Goal: Information Seeking & Learning: Learn about a topic

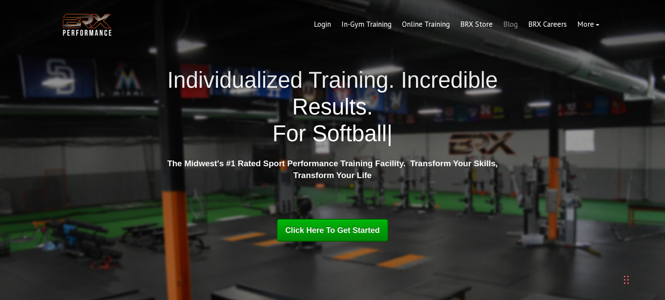
click at [504, 24] on link "Blog" at bounding box center [510, 24] width 25 height 21
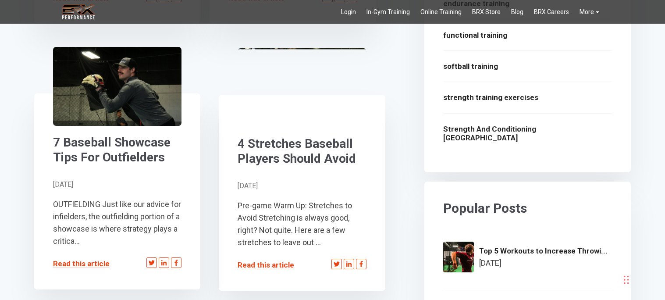
scroll to position [1000, 0]
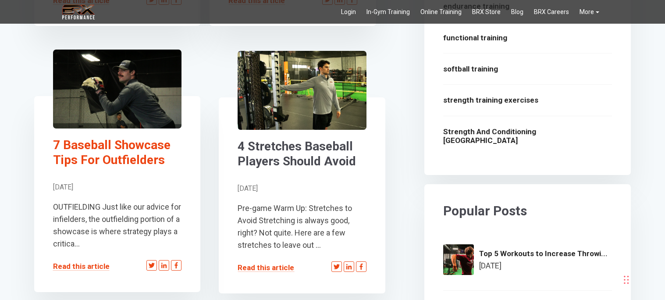
click at [146, 148] on link "7 Baseball Showcase Tips For Outfielders" at bounding box center [117, 152] width 129 height 29
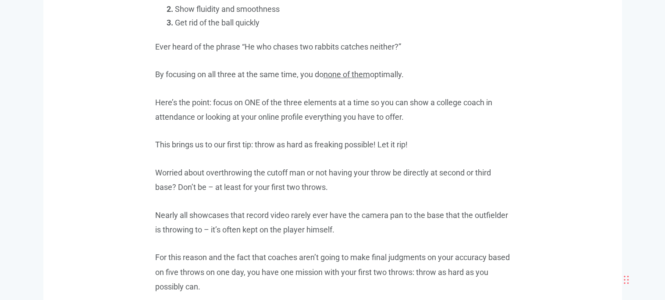
scroll to position [950, 0]
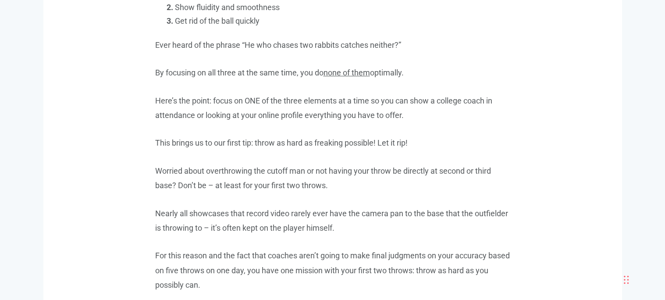
click at [301, 98] on p "Here’s the point: focus on ONE of the three elements at a time so you can show …" at bounding box center [332, 107] width 355 height 29
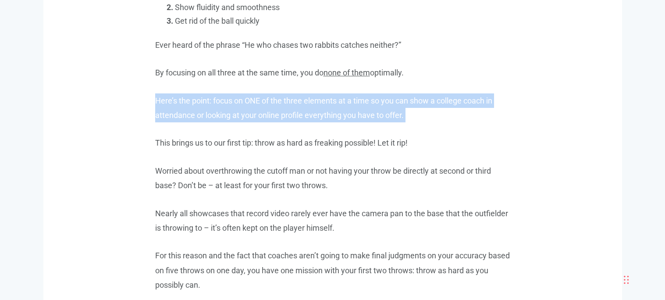
click at [301, 98] on p "Here’s the point: focus on ONE of the three elements at a time so you can show …" at bounding box center [332, 107] width 355 height 29
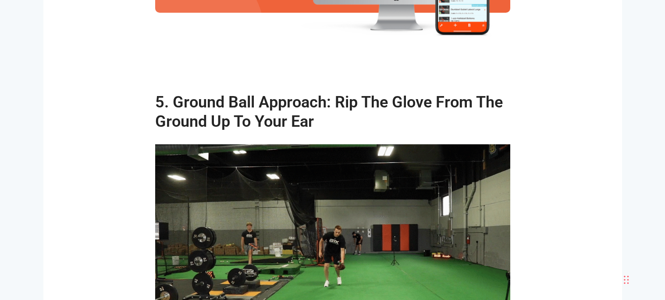
scroll to position [2904, 0]
